Goal: Task Accomplishment & Management: Manage account settings

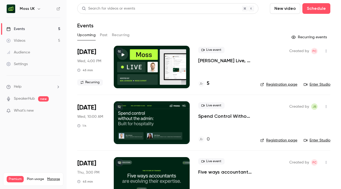
click at [211, 117] on p "Spend Control Without the Admin: Built for Hospitality" at bounding box center [224, 116] width 53 height 6
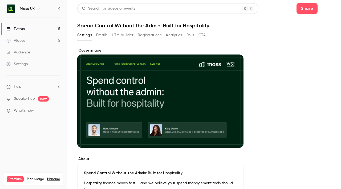
drag, startPoint x: 256, startPoint y: 39, endPoint x: 279, endPoint y: 38, distance: 22.6
click at [279, 38] on div "Settings Emails UTM builder Registrations Analytics Polls CTA" at bounding box center [203, 36] width 253 height 11
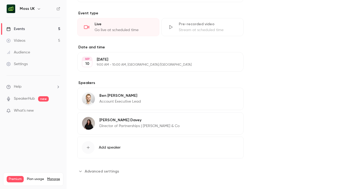
scroll to position [234, 0]
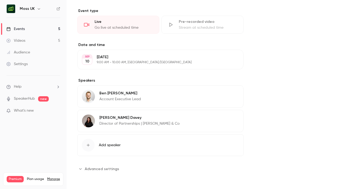
click at [229, 62] on button "Edit" at bounding box center [228, 59] width 19 height 9
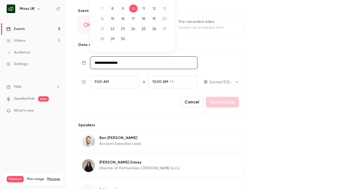
click at [115, 62] on input "**********" at bounding box center [143, 62] width 107 height 13
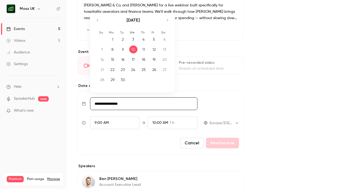
scroll to position [189, 0]
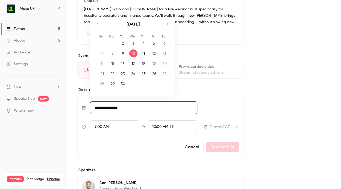
click at [191, 42] on div "Spend Control Without the Admin: Built for Hospitality Hospitality finance move…" at bounding box center [160, 10] width 166 height 70
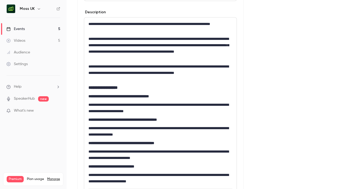
scroll to position [177, 0]
